Goal: Browse casually

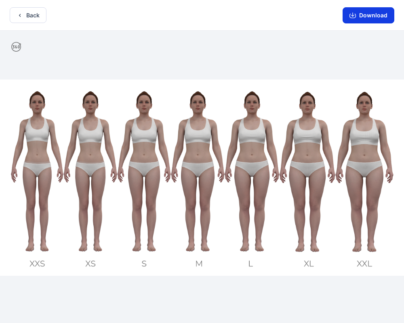
click at [355, 17] on icon "button" at bounding box center [352, 15] width 6 height 6
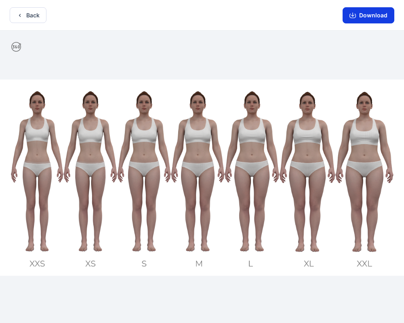
click at [355, 17] on icon "button" at bounding box center [352, 15] width 6 height 6
click at [233, 57] on div at bounding box center [202, 178] width 404 height 294
